Goal: Transaction & Acquisition: Download file/media

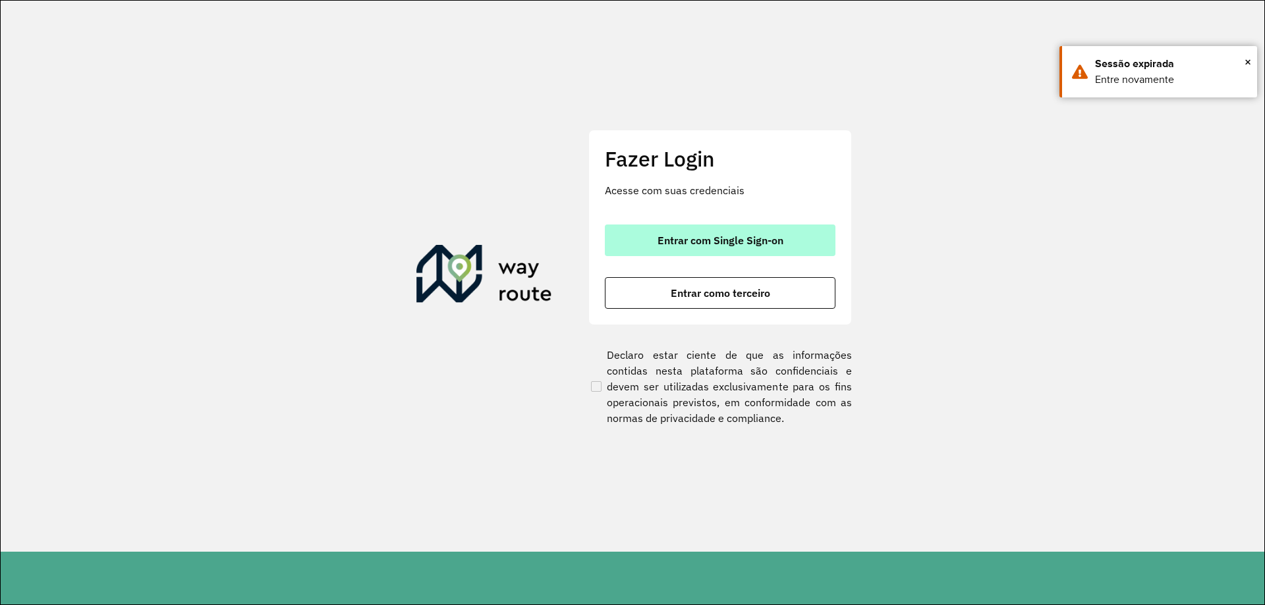
click at [667, 242] on span "Entrar com Single Sign-on" at bounding box center [720, 240] width 126 height 11
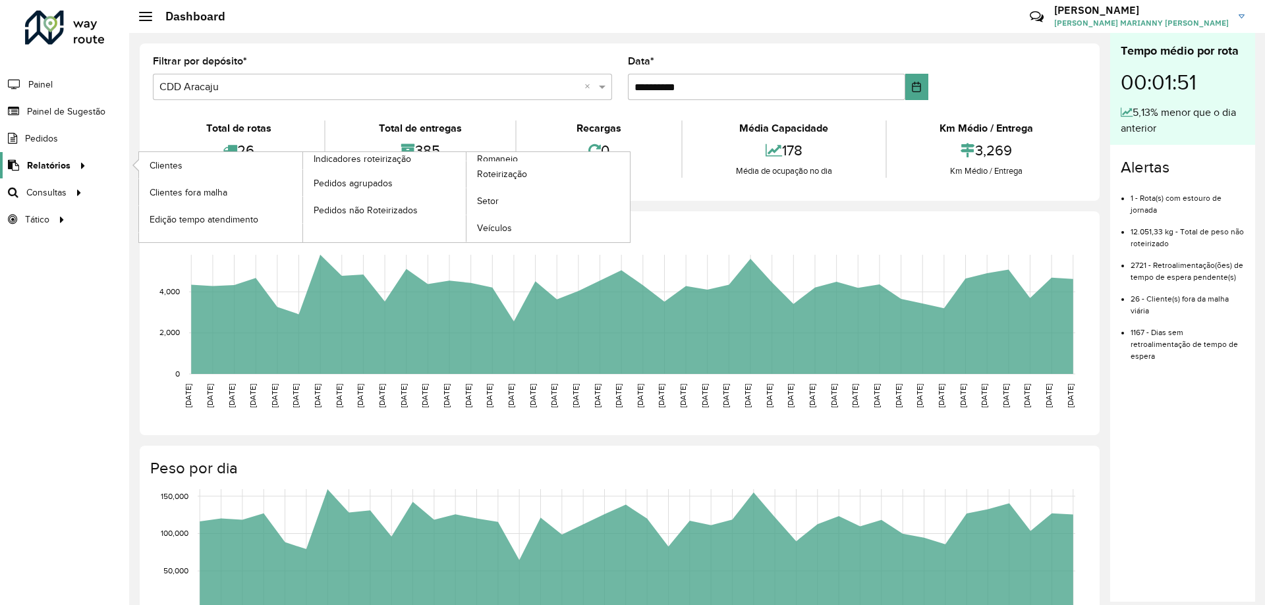
click at [51, 171] on span "Relatórios" at bounding box center [48, 166] width 43 height 14
click at [82, 168] on icon at bounding box center [80, 165] width 11 height 20
click at [483, 157] on span "Romaneio" at bounding box center [498, 159] width 43 height 14
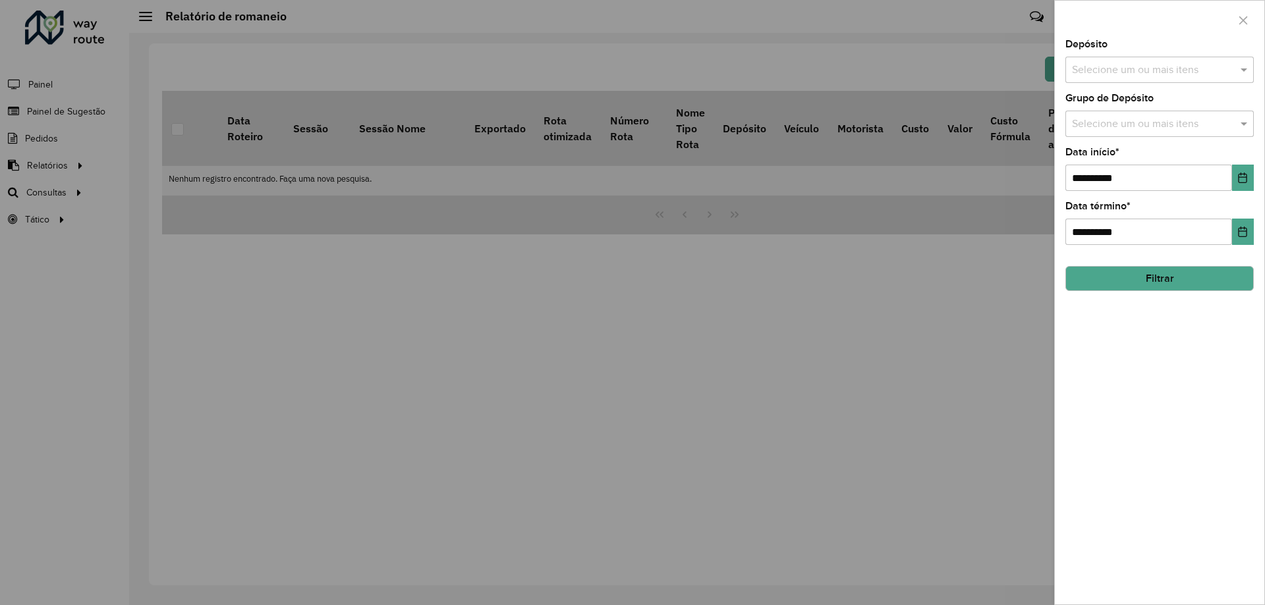
click at [1098, 72] on input "text" at bounding box center [1152, 71] width 169 height 16
drag, startPoint x: 1098, startPoint y: 152, endPoint x: 1128, endPoint y: 156, distance: 30.6
click at [1099, 151] on div "CDD Aracaju" at bounding box center [1159, 158] width 187 height 22
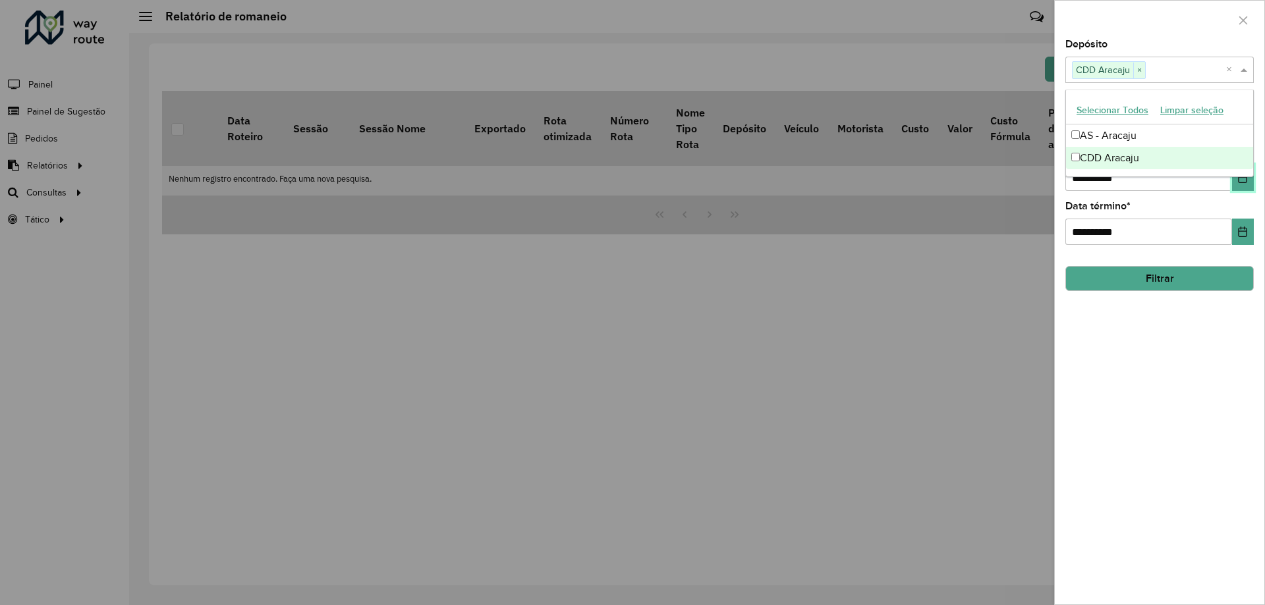
click at [1239, 180] on icon "Choose Date" at bounding box center [1242, 178] width 9 height 11
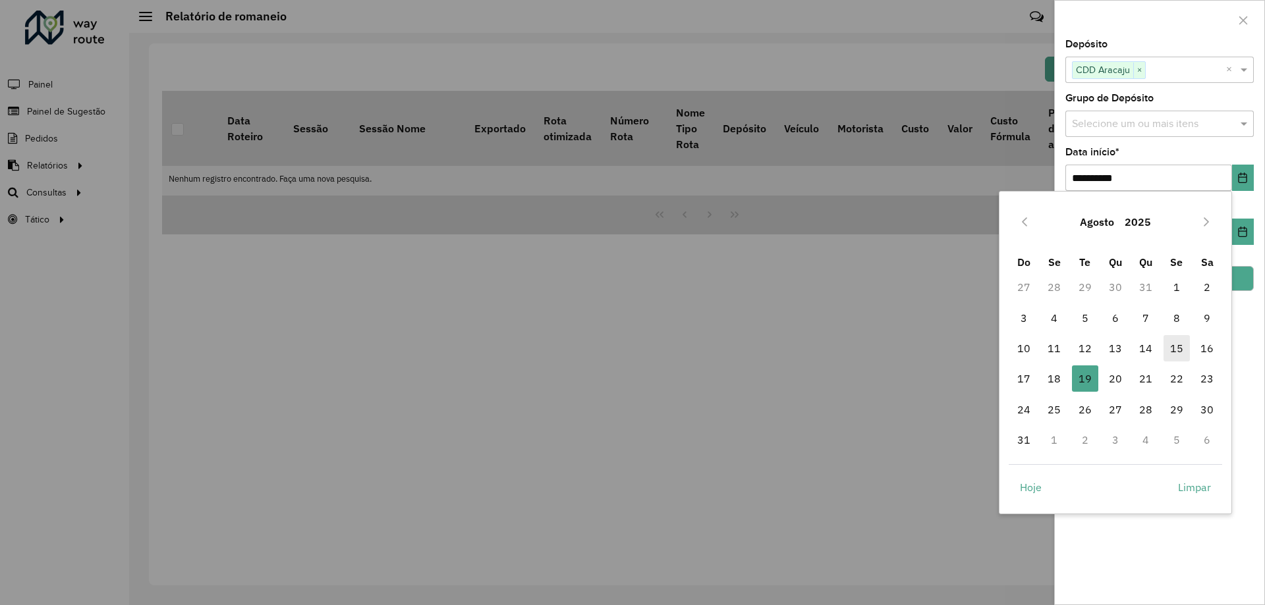
click at [1185, 355] on span "15" at bounding box center [1176, 348] width 26 height 26
type input "**********"
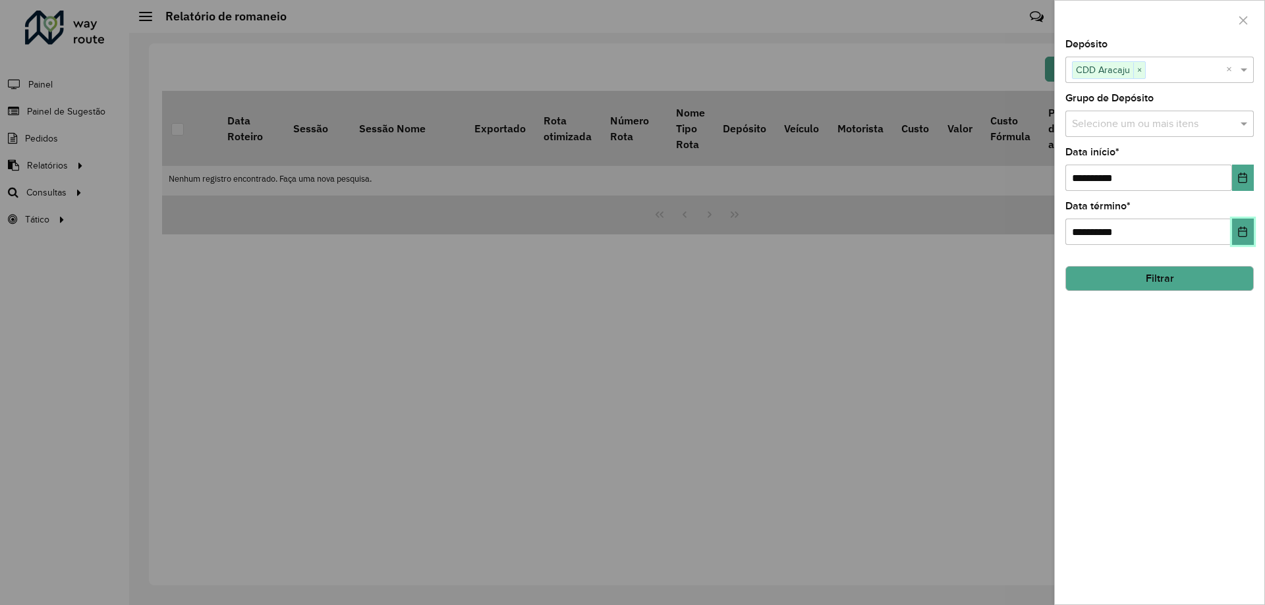
click at [1236, 231] on button "Choose Date" at bounding box center [1243, 232] width 22 height 26
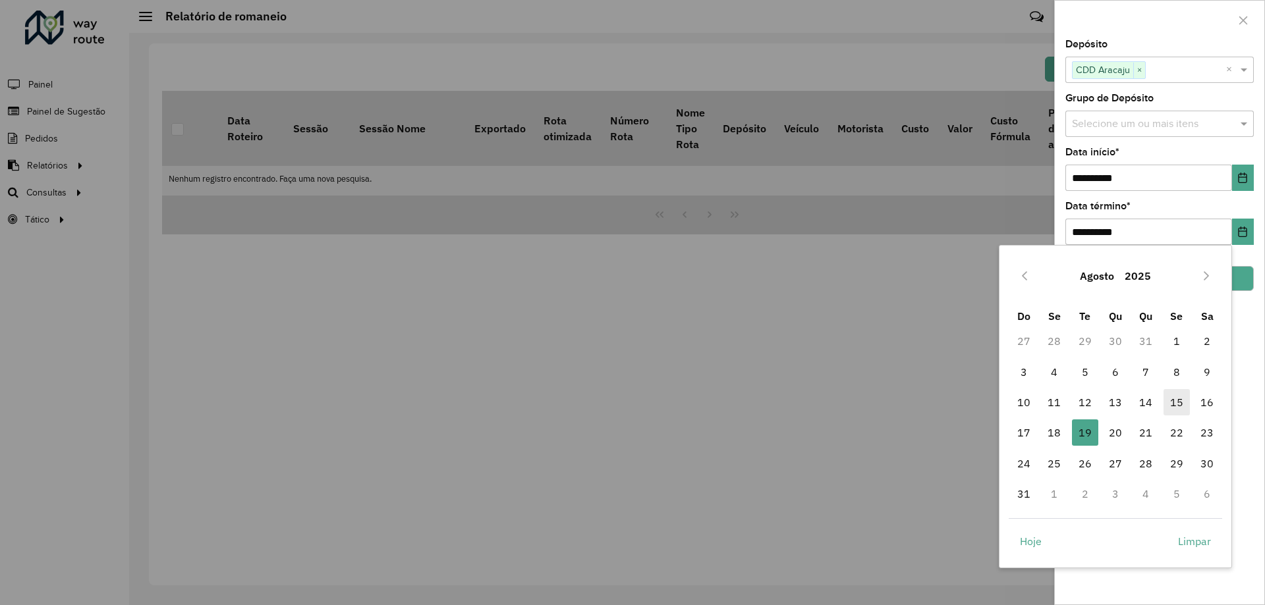
click at [1169, 403] on span "15" at bounding box center [1176, 402] width 26 height 26
type input "**********"
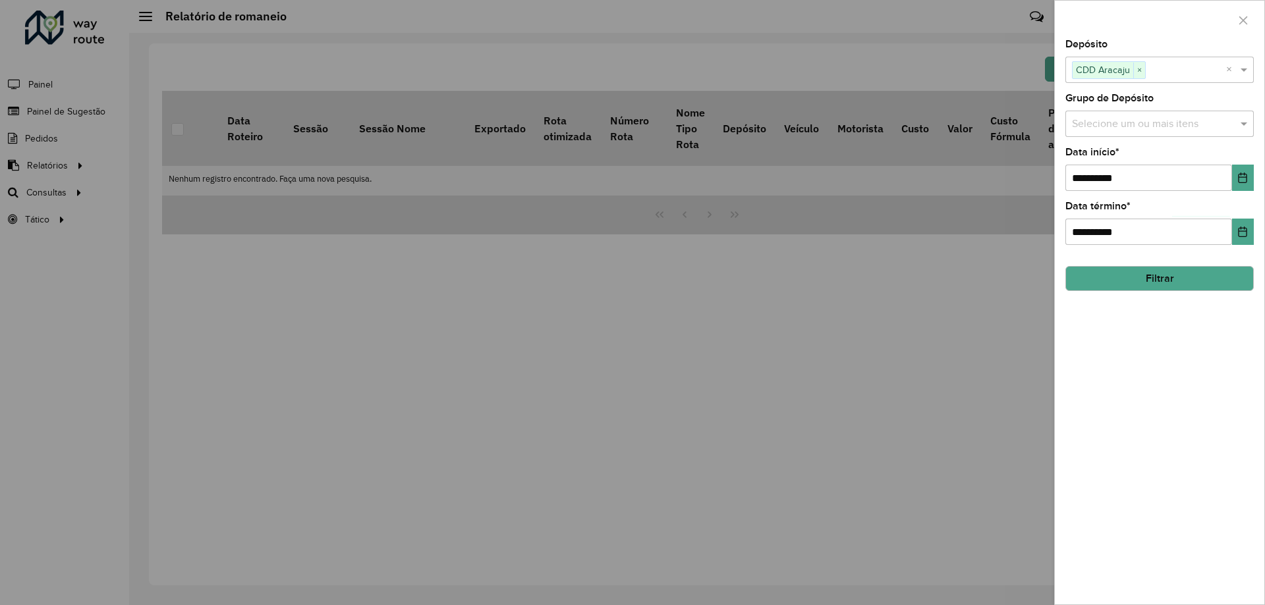
click at [1178, 281] on button "Filtrar" at bounding box center [1159, 278] width 188 height 25
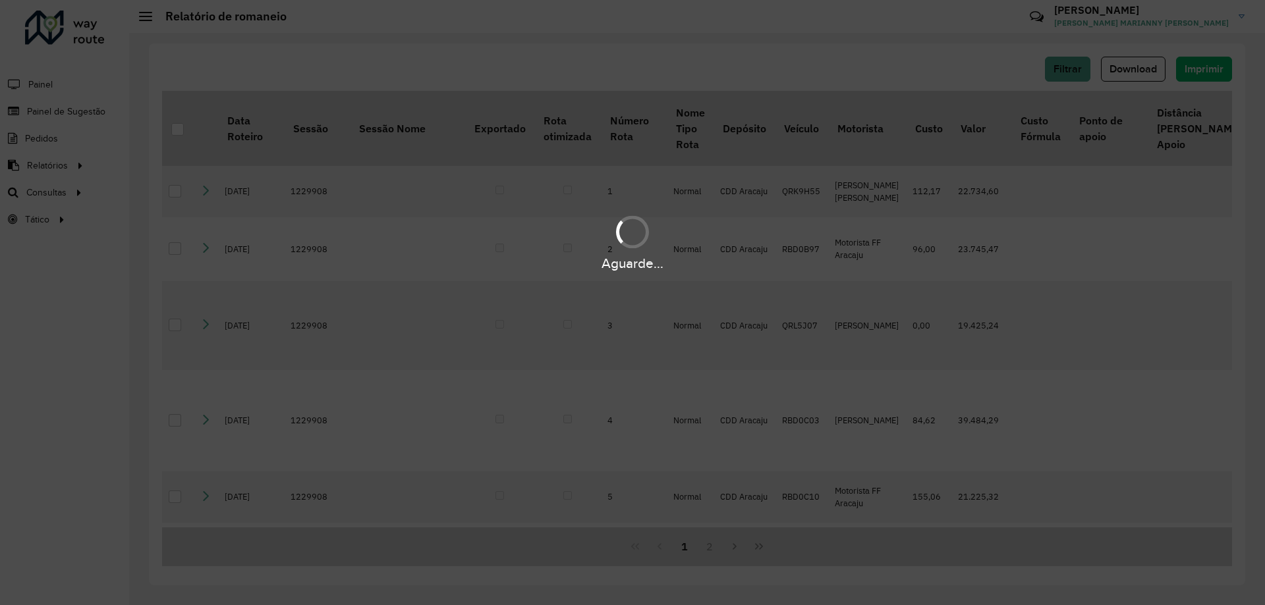
drag, startPoint x: 901, startPoint y: 362, endPoint x: 895, endPoint y: 357, distance: 7.9
click at [902, 362] on div "Aguarde..." at bounding box center [632, 302] width 1265 height 605
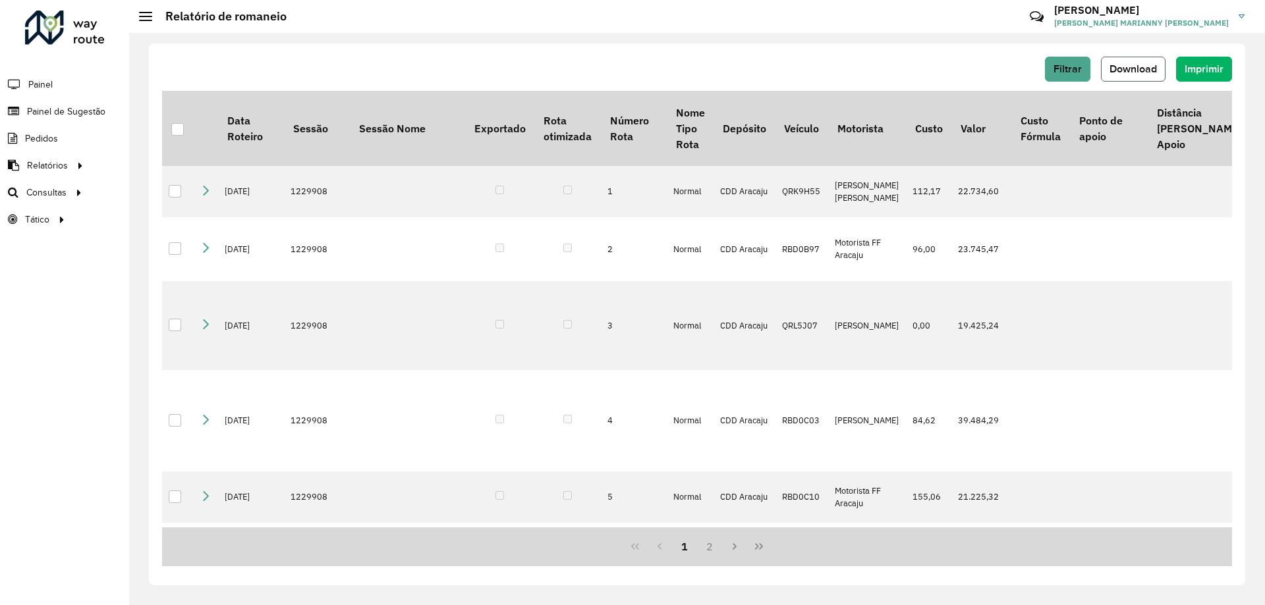
click at [1142, 69] on span "Download" at bounding box center [1132, 68] width 47 height 11
click at [1061, 60] on button "Filtrar" at bounding box center [1067, 69] width 45 height 25
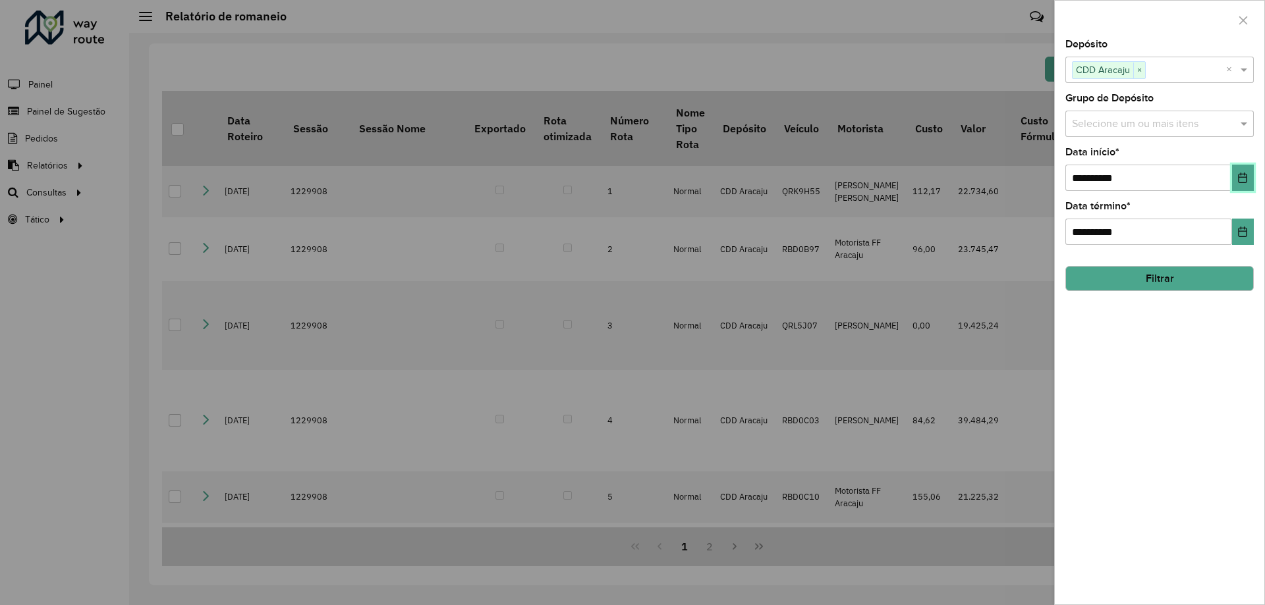
click at [1246, 181] on icon "Choose Date" at bounding box center [1242, 178] width 11 height 11
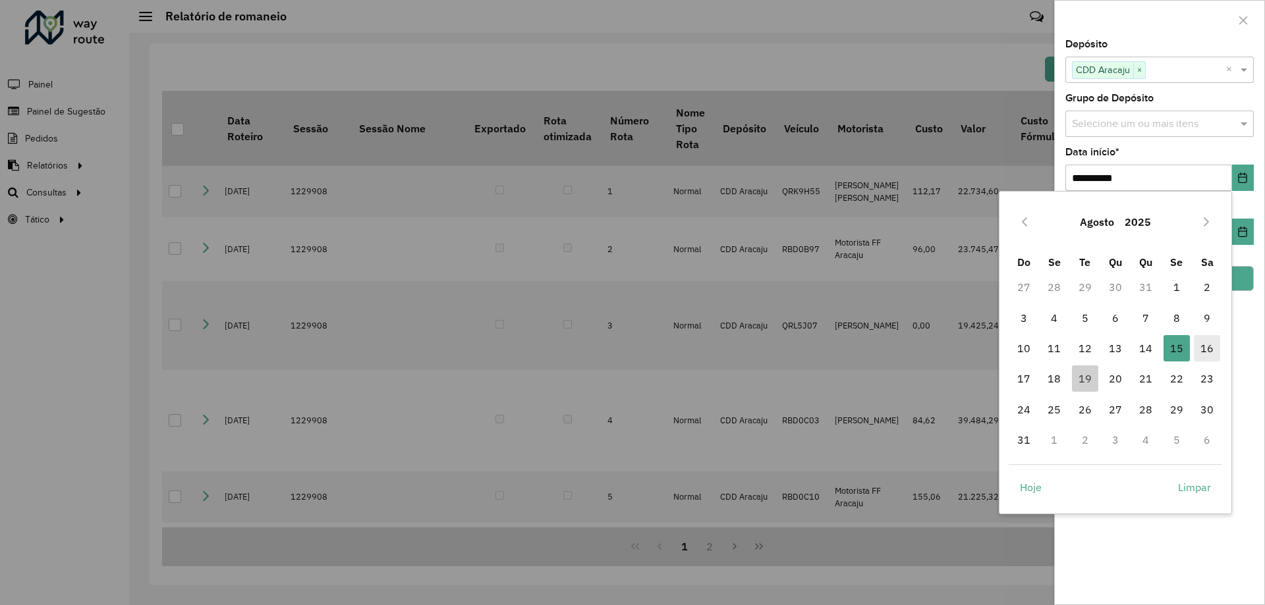
click at [1212, 339] on span "16" at bounding box center [1207, 348] width 26 height 26
type input "**********"
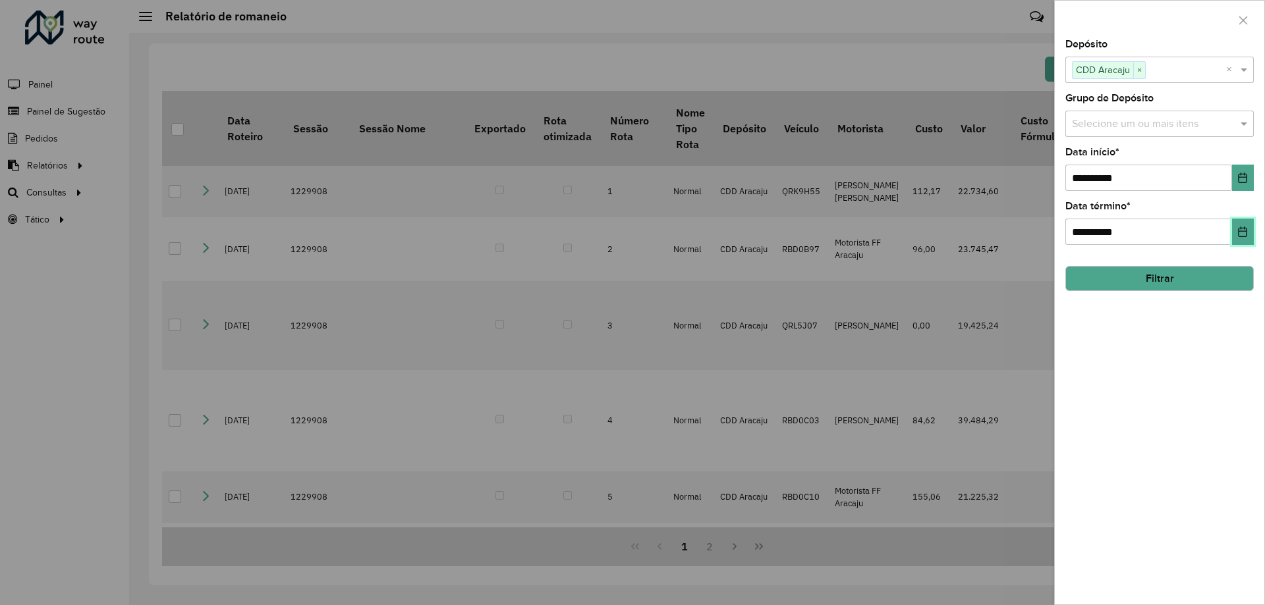
click at [1236, 222] on button "Choose Date" at bounding box center [1243, 232] width 22 height 26
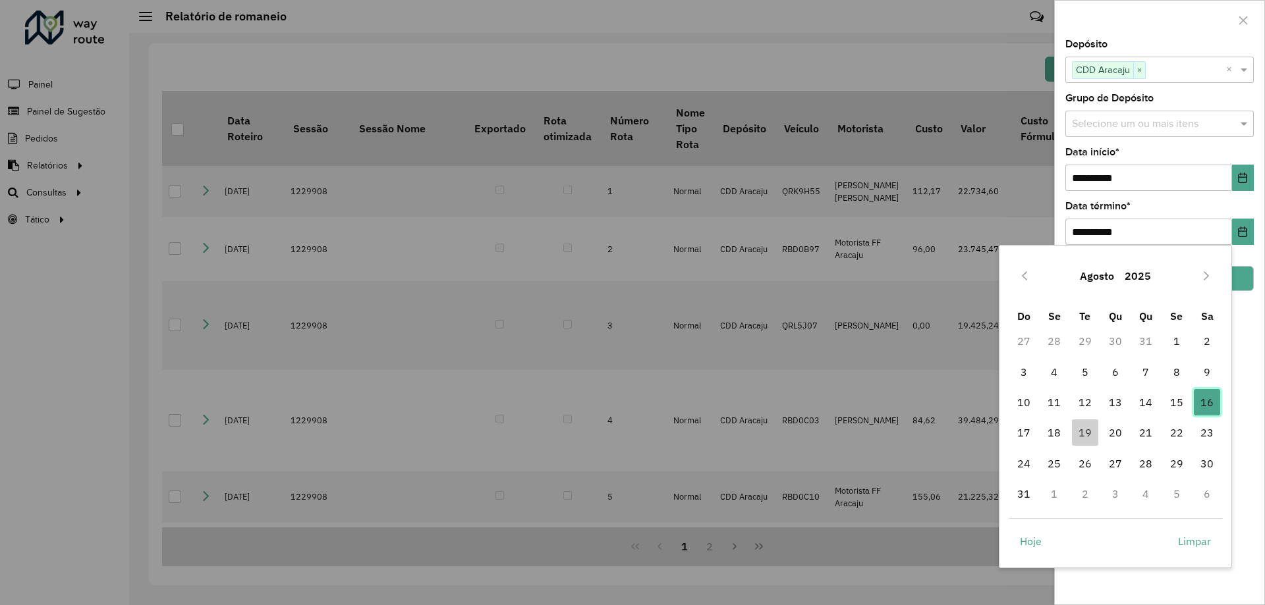
click at [1207, 397] on span "16" at bounding box center [1207, 402] width 26 height 26
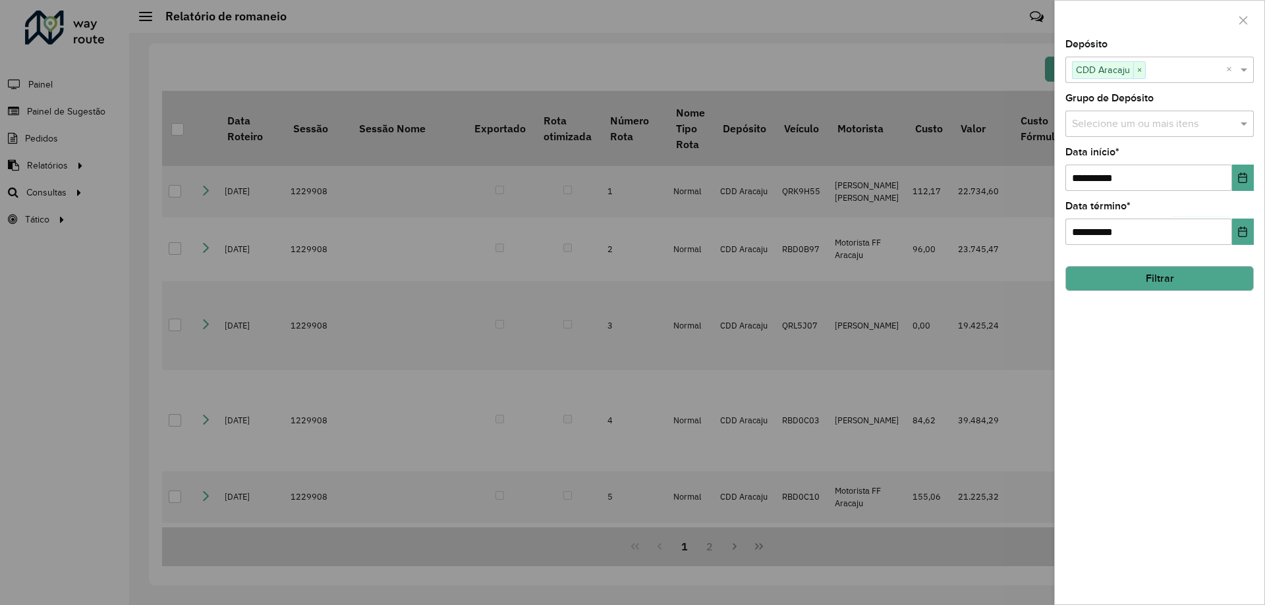
click at [1163, 280] on button "Filtrar" at bounding box center [1159, 278] width 188 height 25
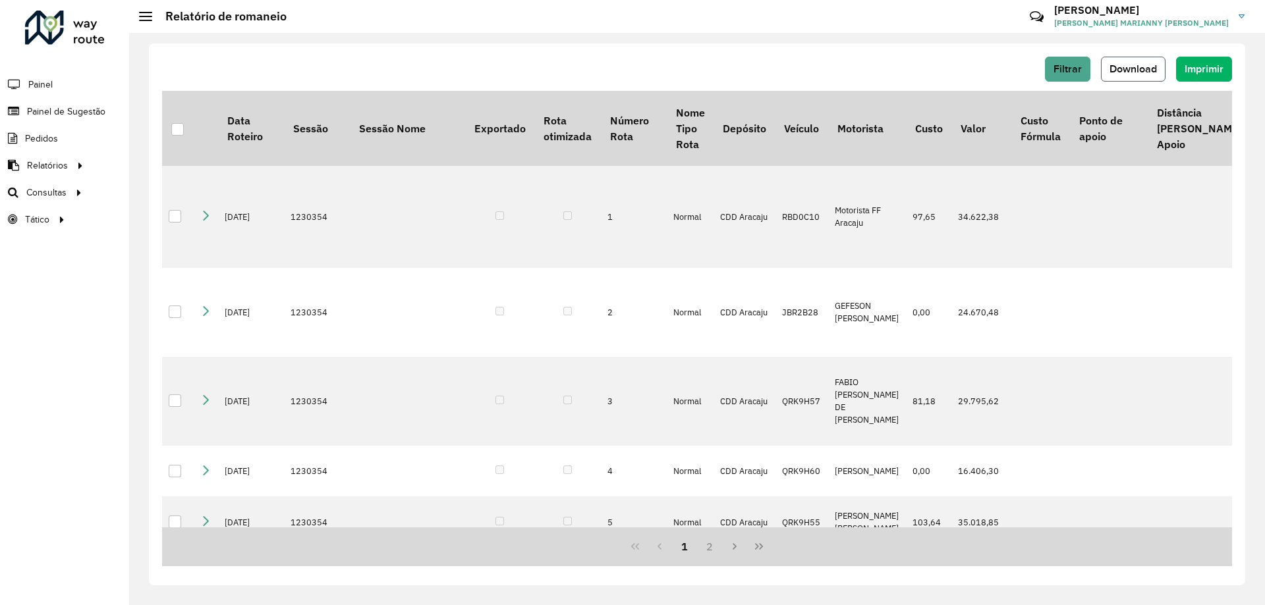
click at [1124, 69] on span "Download" at bounding box center [1132, 68] width 47 height 11
